Goal: Transaction & Acquisition: Purchase product/service

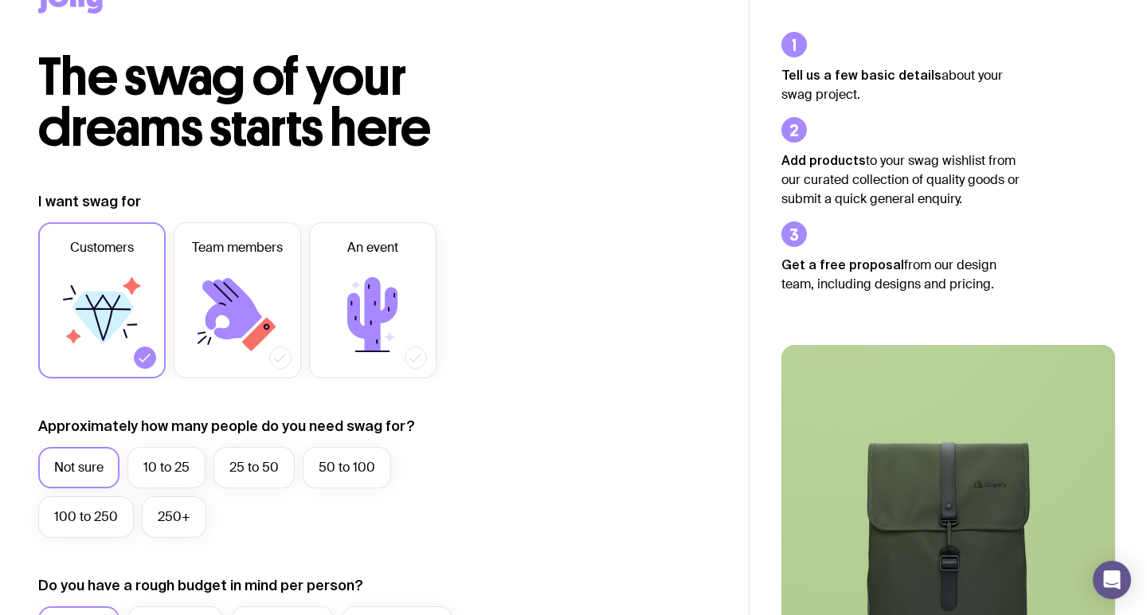
scroll to position [55, 0]
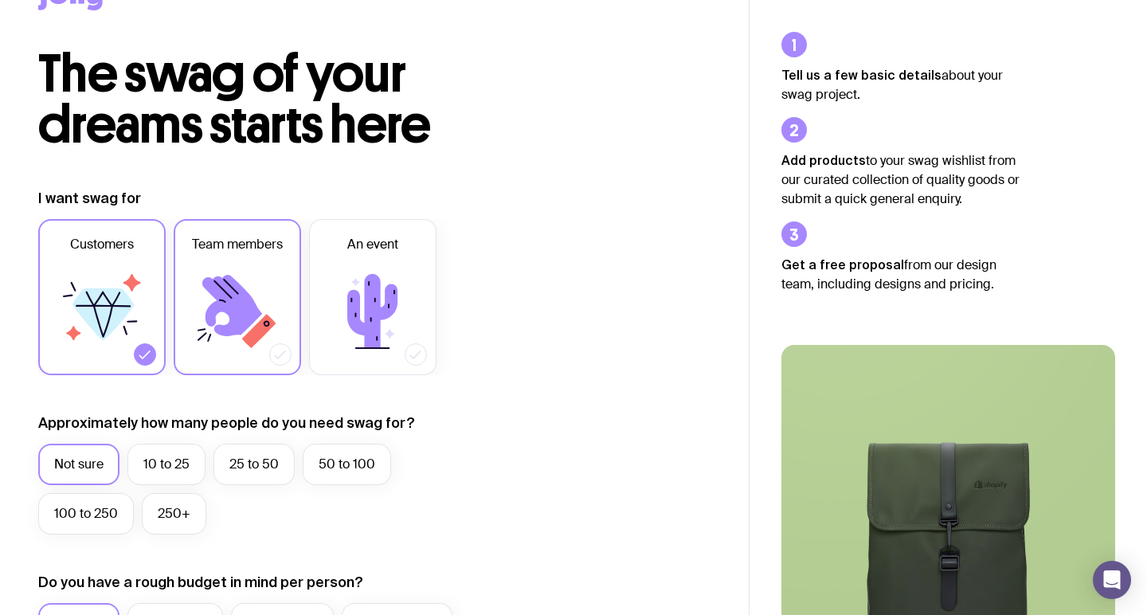
click at [282, 351] on icon at bounding box center [280, 354] width 16 height 16
click at [0, 0] on input "Team members" at bounding box center [0, 0] width 0 height 0
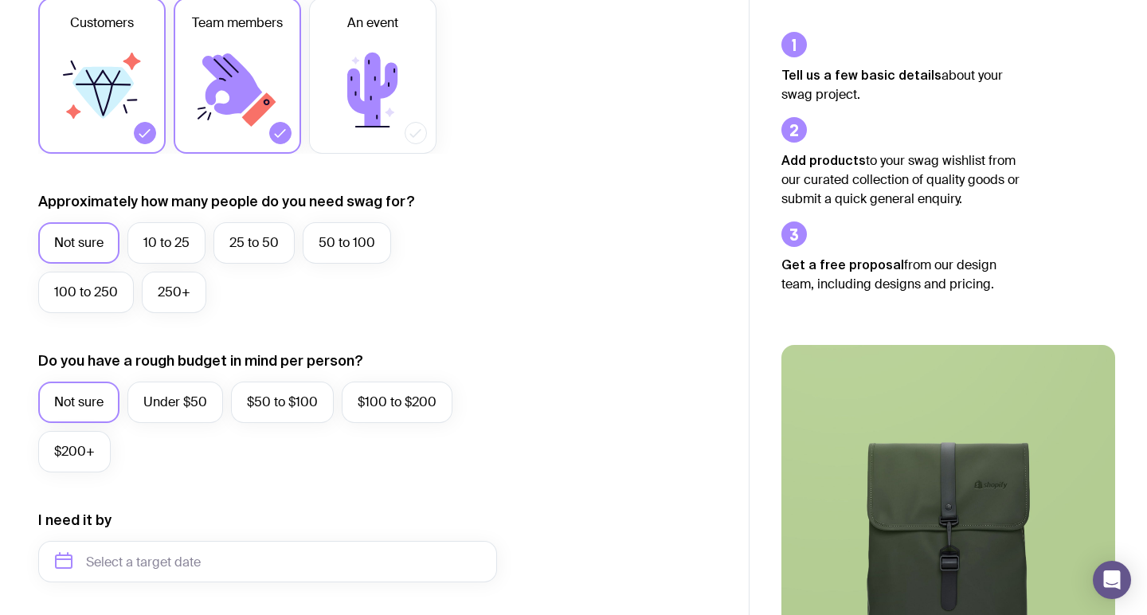
scroll to position [374, 0]
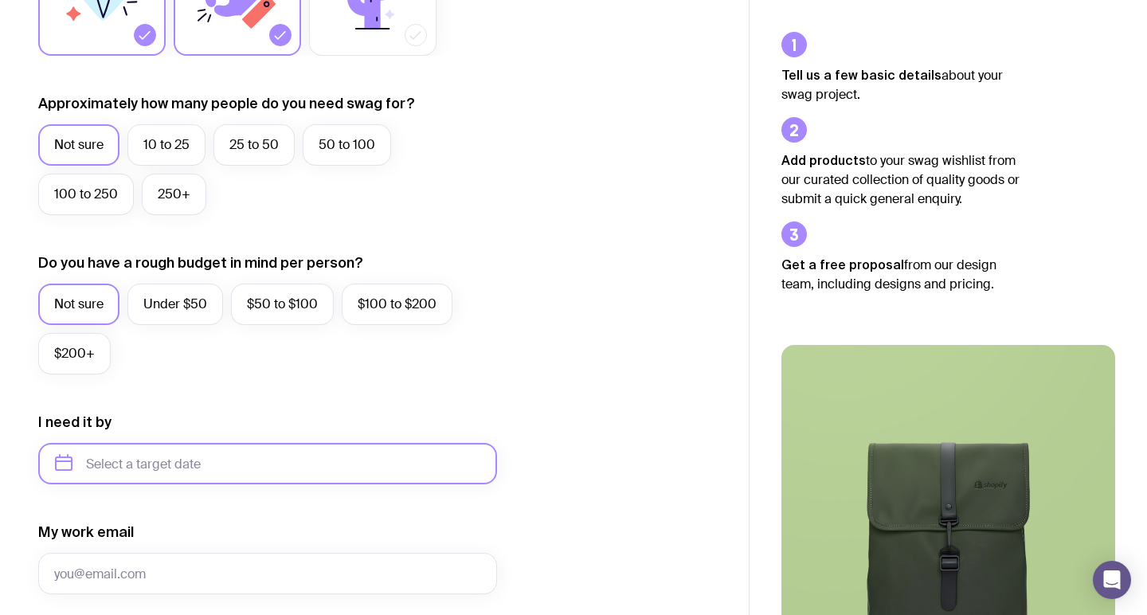
click at [170, 459] on input "text" at bounding box center [267, 463] width 459 height 41
click at [639, 374] on div "I want swag for Customers Team members An event Approximately how many people d…" at bounding box center [374, 389] width 672 height 1040
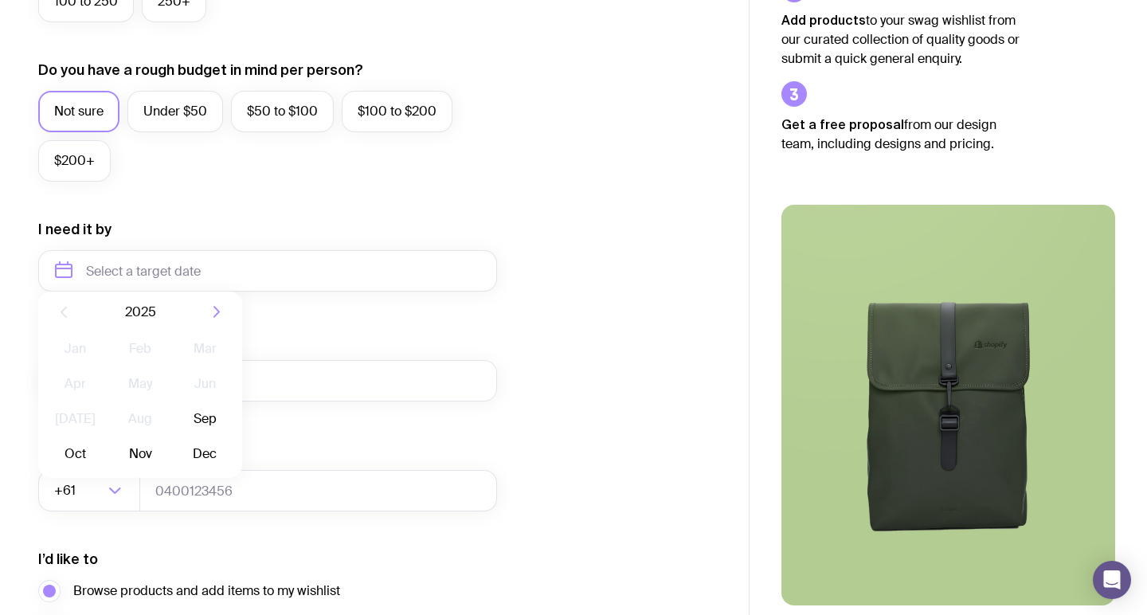
scroll to position [568, 0]
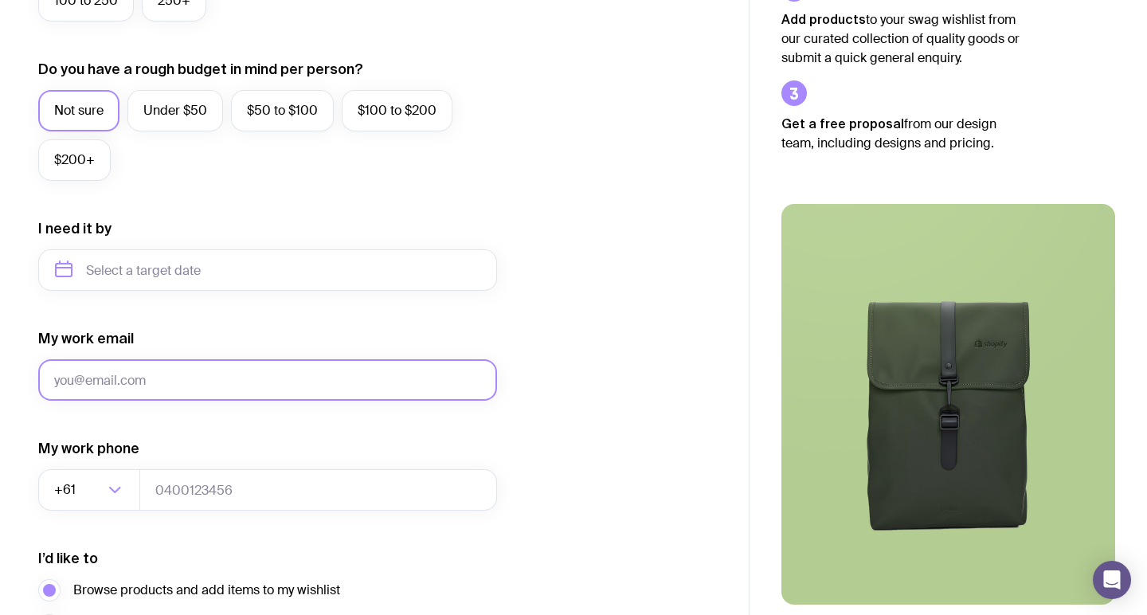
type input "[EMAIL_ADDRESS][DOMAIN_NAME]"
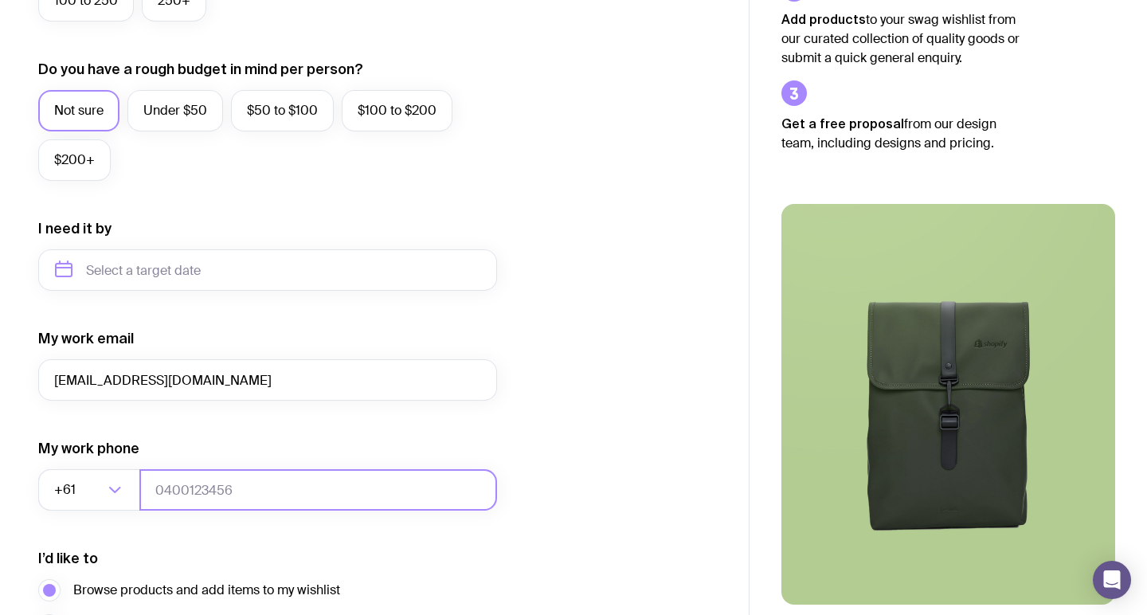
type input "0412112519"
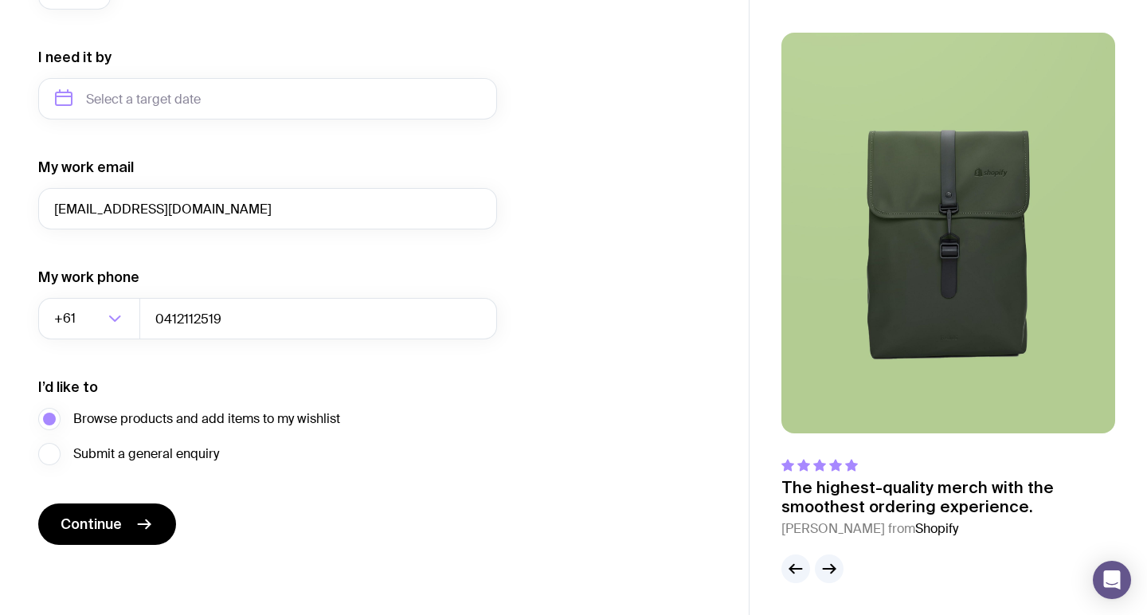
scroll to position [739, 0]
click at [101, 532] on span "Continue" at bounding box center [91, 523] width 61 height 19
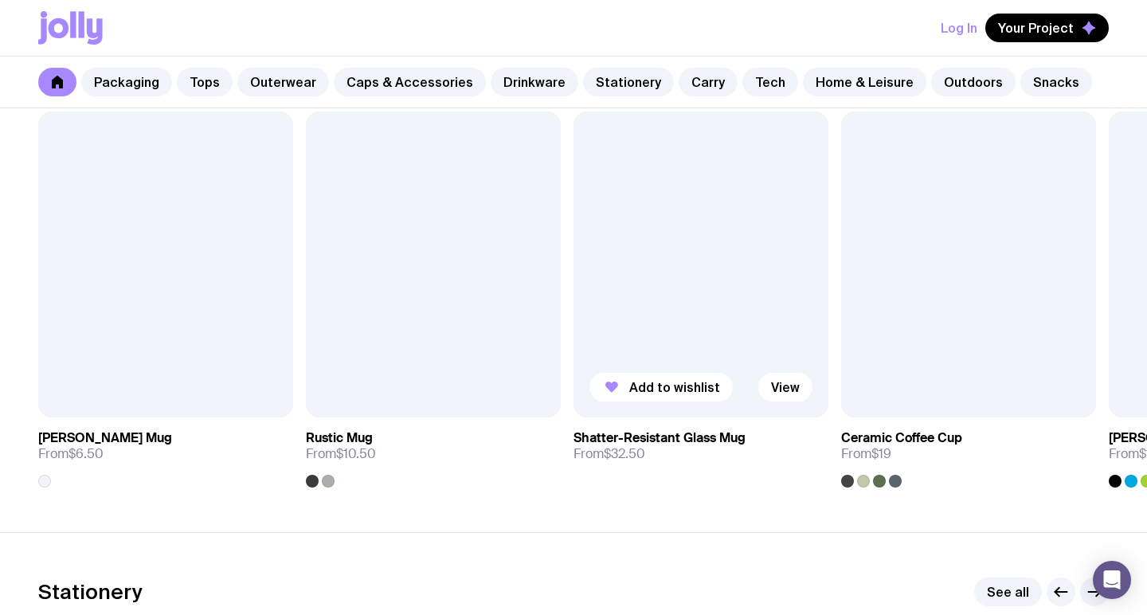
scroll to position [2394, 0]
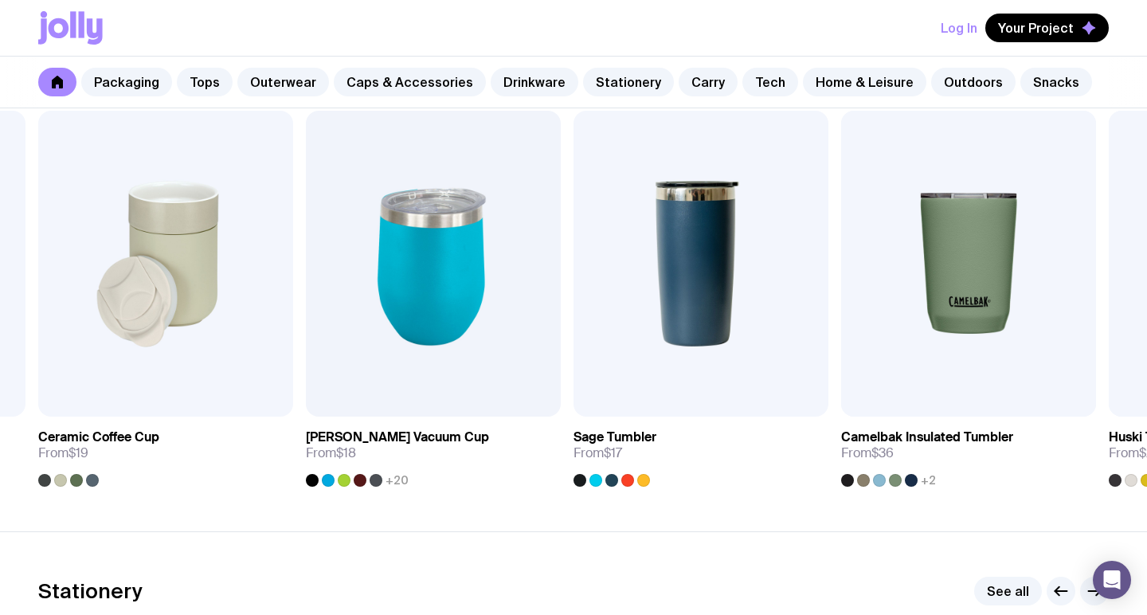
drag, startPoint x: 771, startPoint y: 336, endPoint x: 510, endPoint y: 526, distance: 322.7
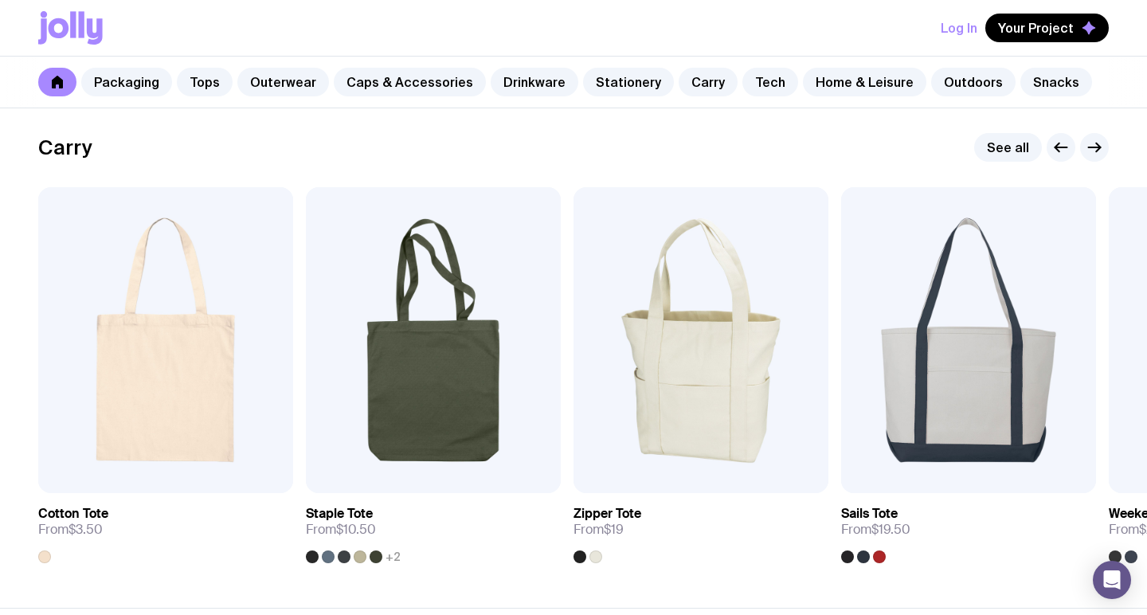
scroll to position [3368, 0]
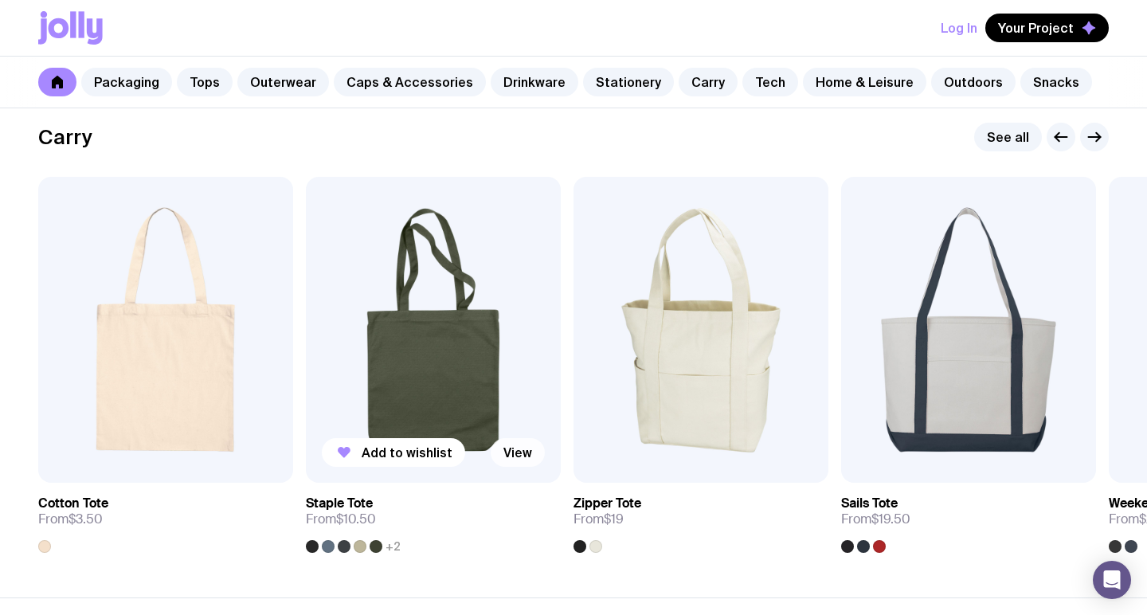
click at [520, 456] on link "View" at bounding box center [518, 452] width 54 height 29
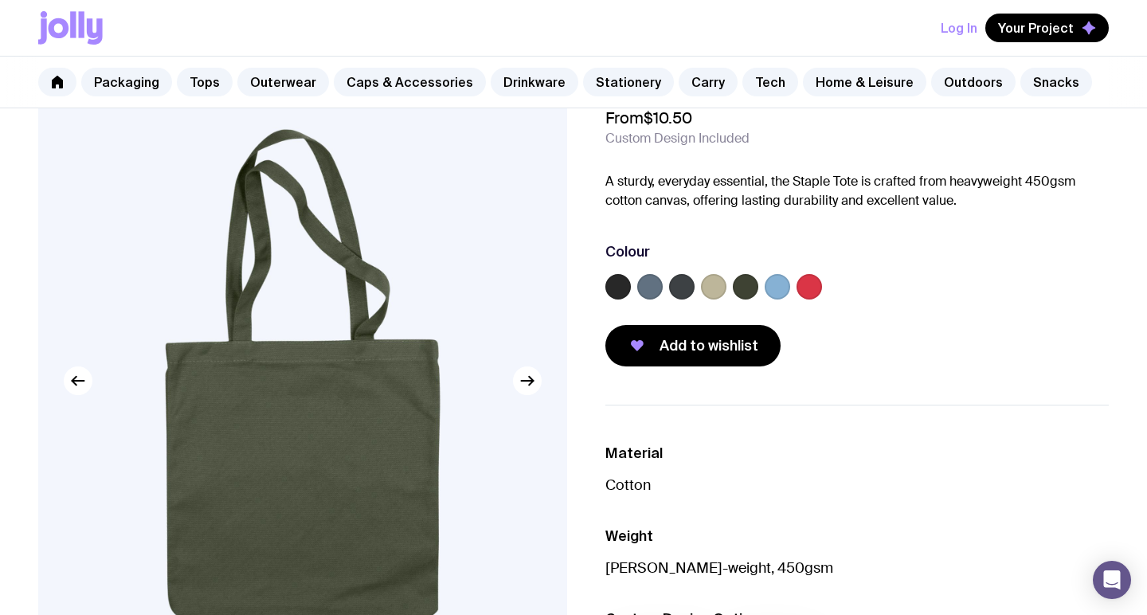
scroll to position [70, 0]
click at [714, 272] on div "Colour" at bounding box center [856, 274] width 503 height 64
click at [715, 281] on label at bounding box center [713, 286] width 25 height 25
click at [0, 0] on input "radio" at bounding box center [0, 0] width 0 height 0
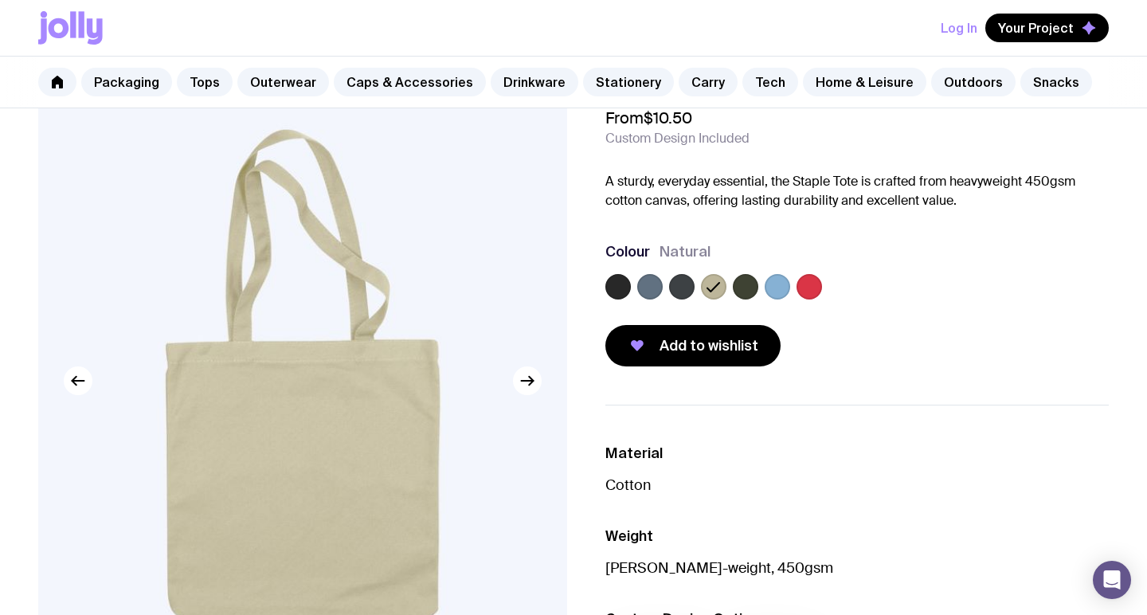
scroll to position [152, 0]
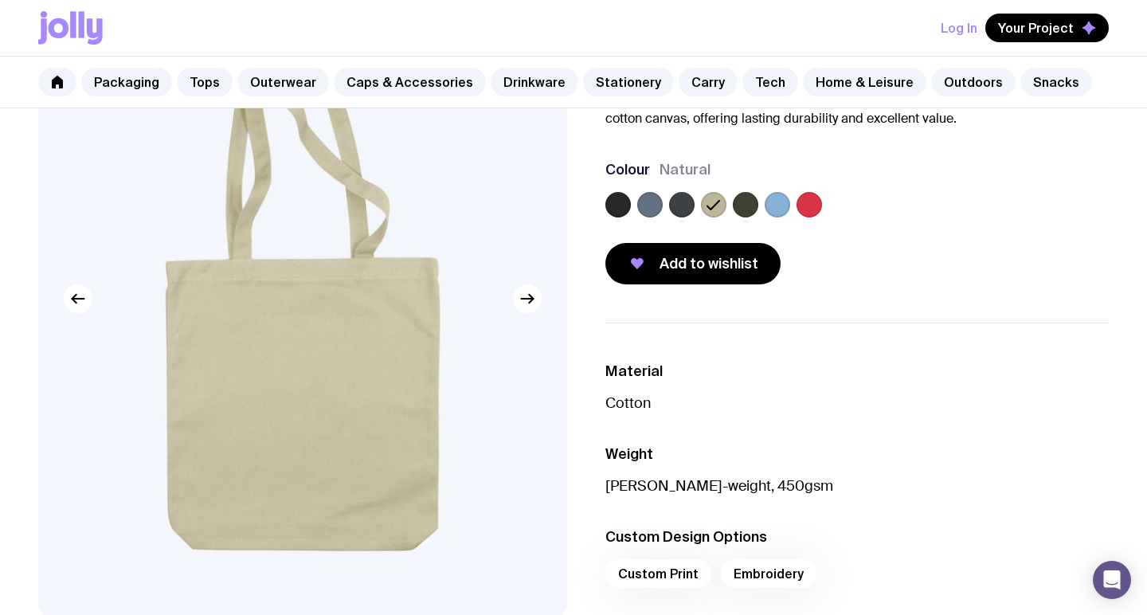
click at [690, 205] on label at bounding box center [681, 204] width 25 height 25
click at [0, 0] on input "radio" at bounding box center [0, 0] width 0 height 0
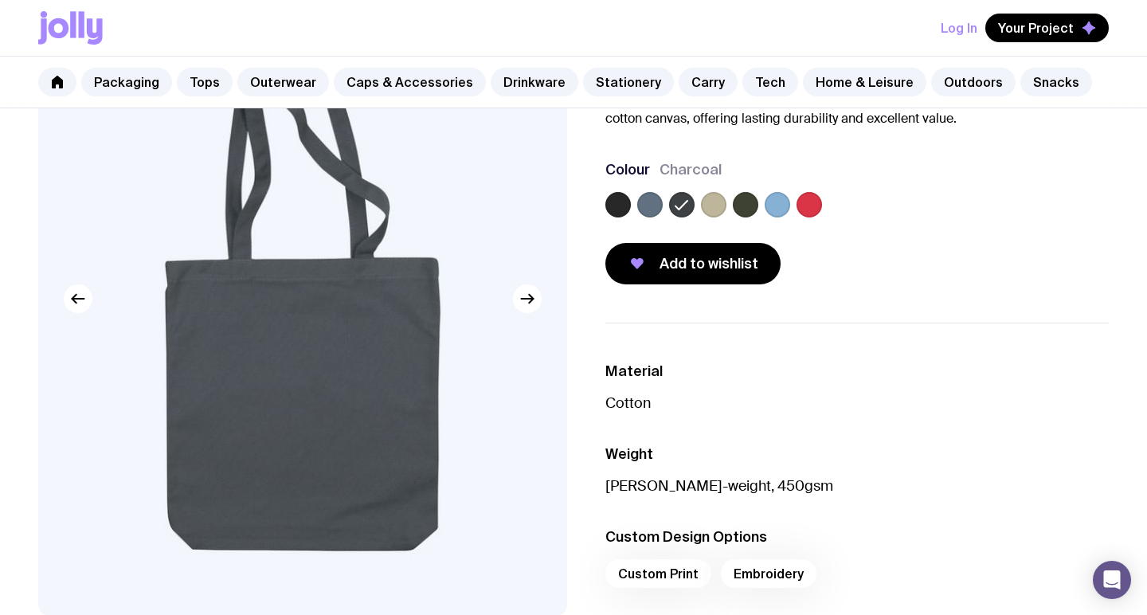
click at [641, 212] on label at bounding box center [649, 204] width 25 height 25
click at [0, 0] on input "radio" at bounding box center [0, 0] width 0 height 0
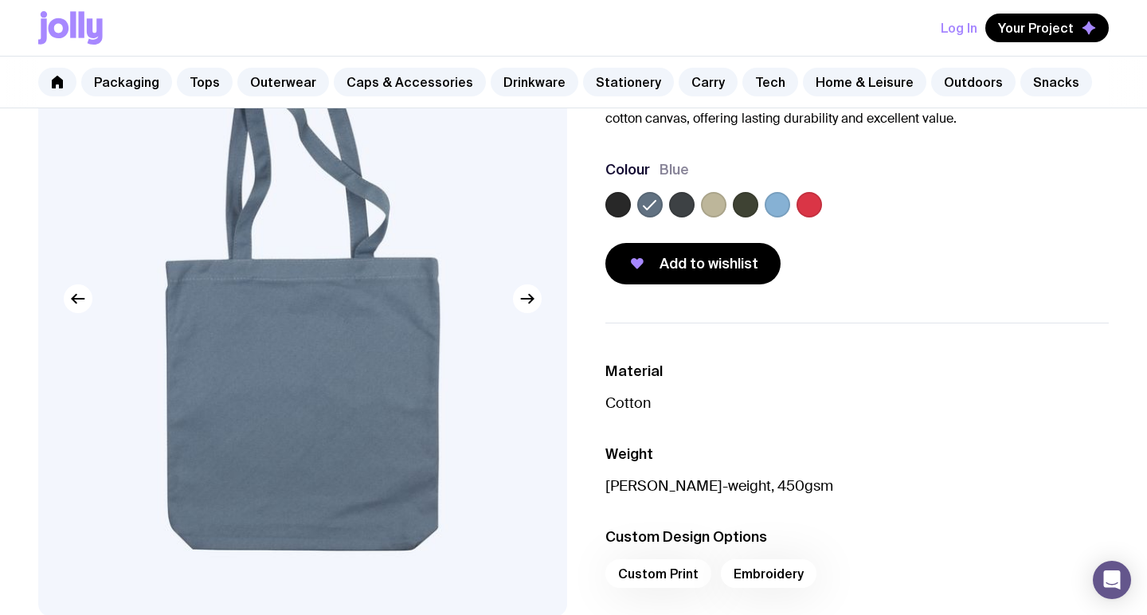
click at [615, 212] on label at bounding box center [617, 204] width 25 height 25
click at [0, 0] on input "radio" at bounding box center [0, 0] width 0 height 0
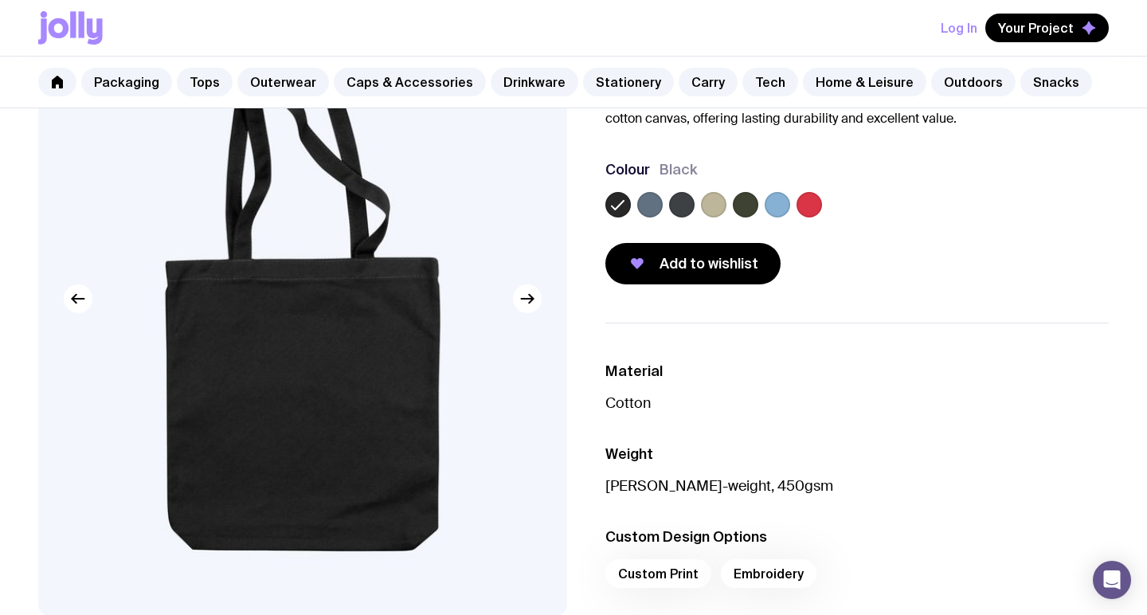
click at [681, 216] on label at bounding box center [681, 204] width 25 height 25
click at [0, 0] on input "radio" at bounding box center [0, 0] width 0 height 0
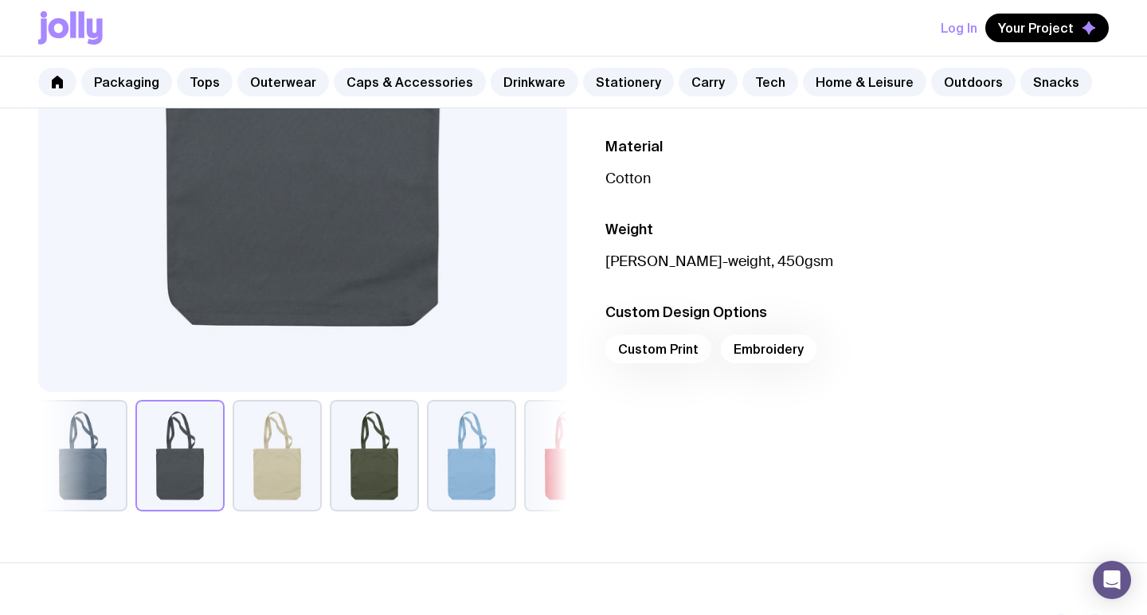
scroll to position [380, 0]
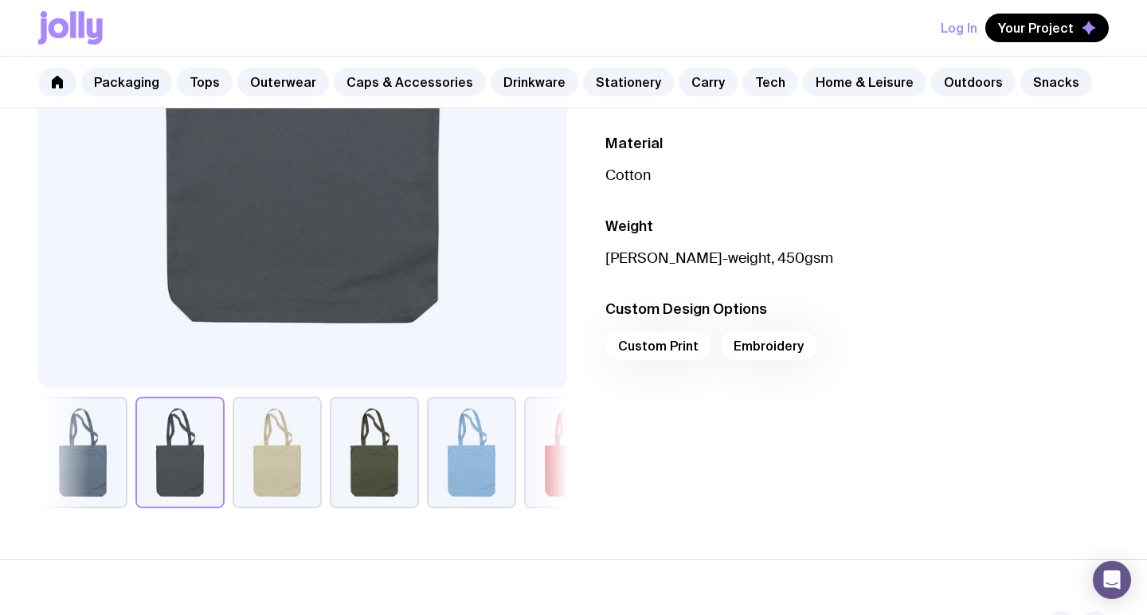
click at [643, 339] on div "Custom Print Embroidery" at bounding box center [856, 350] width 503 height 38
click at [780, 350] on div "Custom Print Embroidery" at bounding box center [856, 350] width 503 height 38
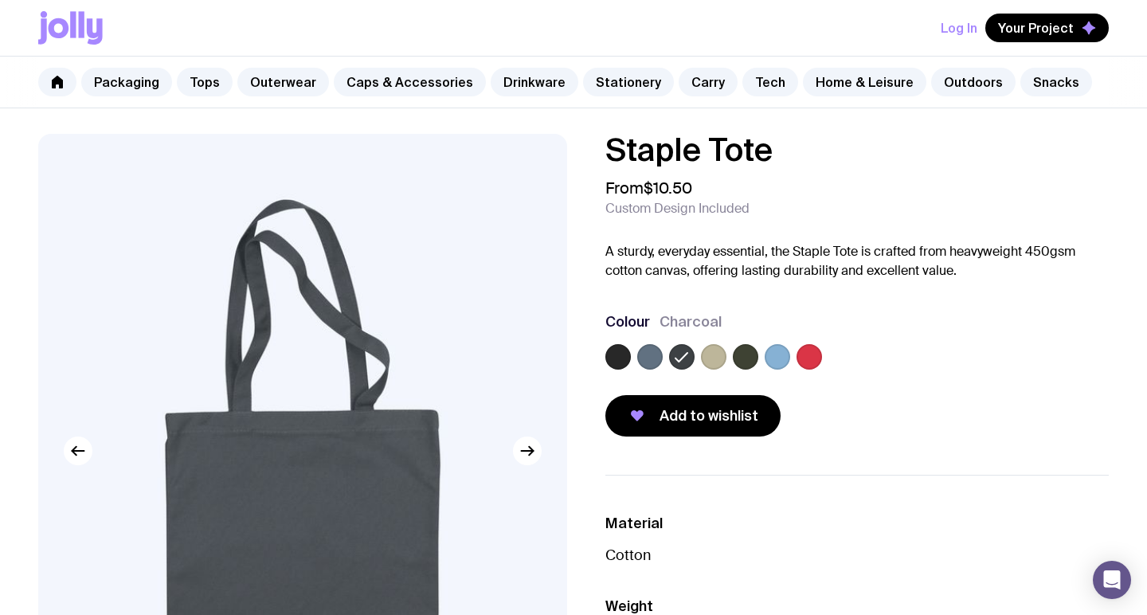
scroll to position [0, 0]
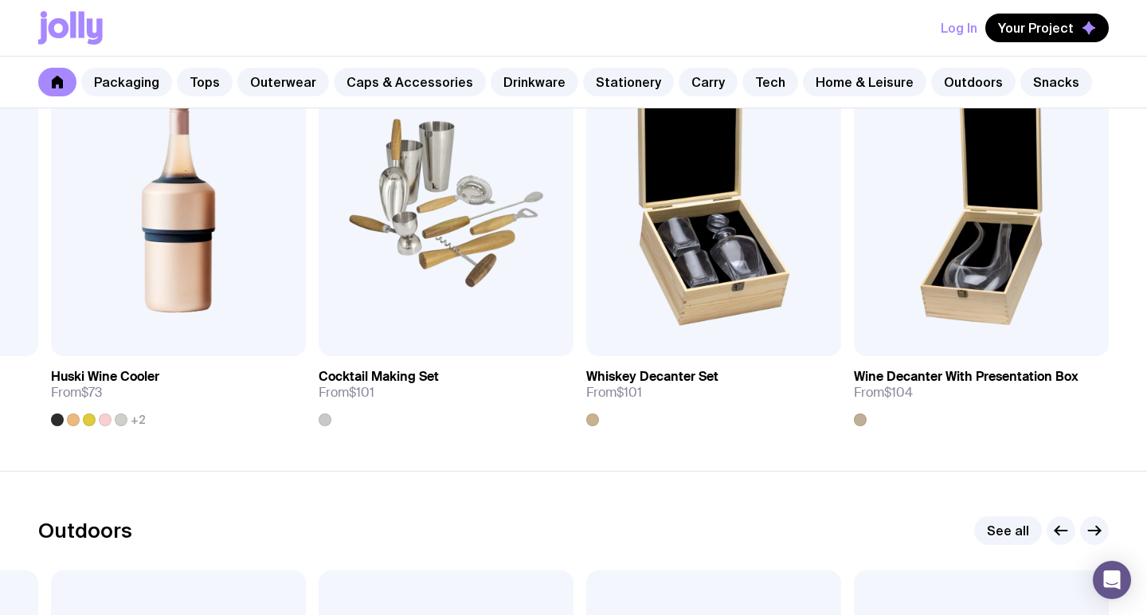
scroll to position [72, 0]
